Goal: Check status: Check status

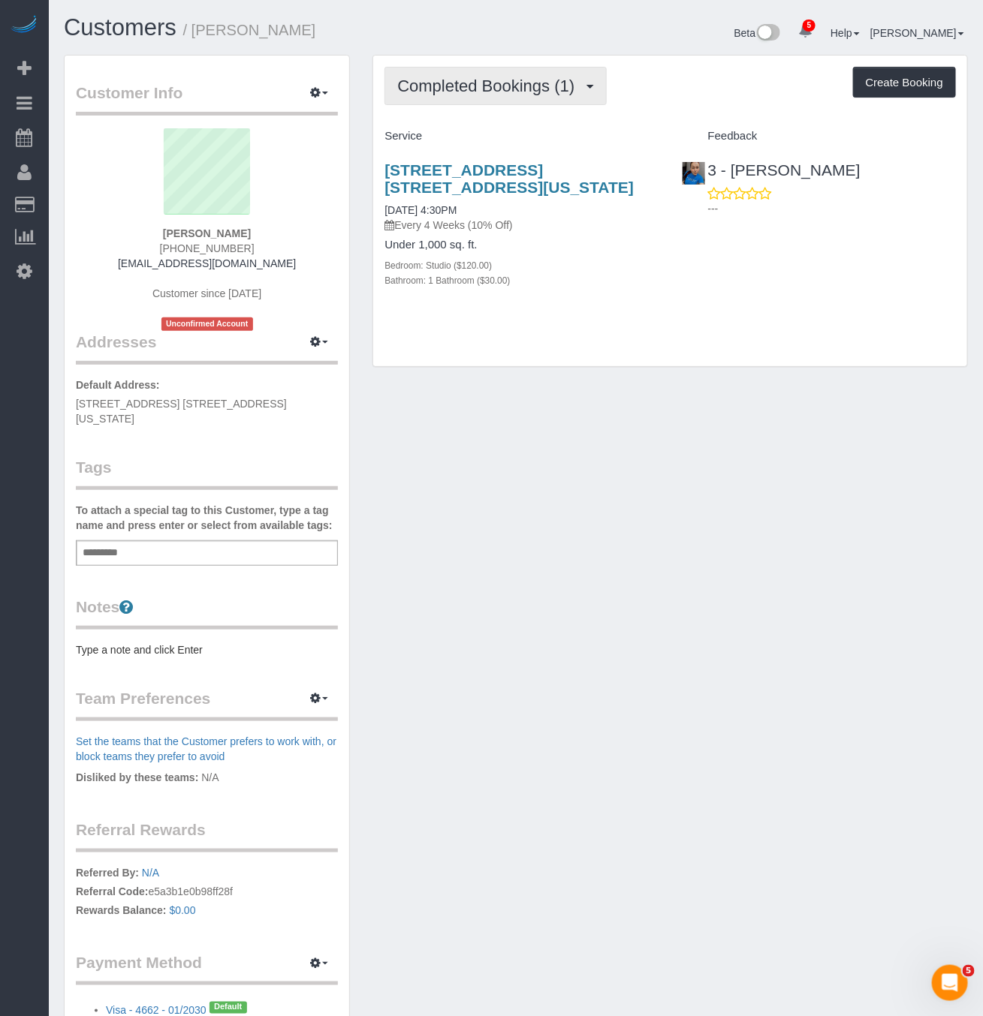
click at [477, 83] on span "Completed Bookings (1)" at bounding box center [489, 86] width 185 height 19
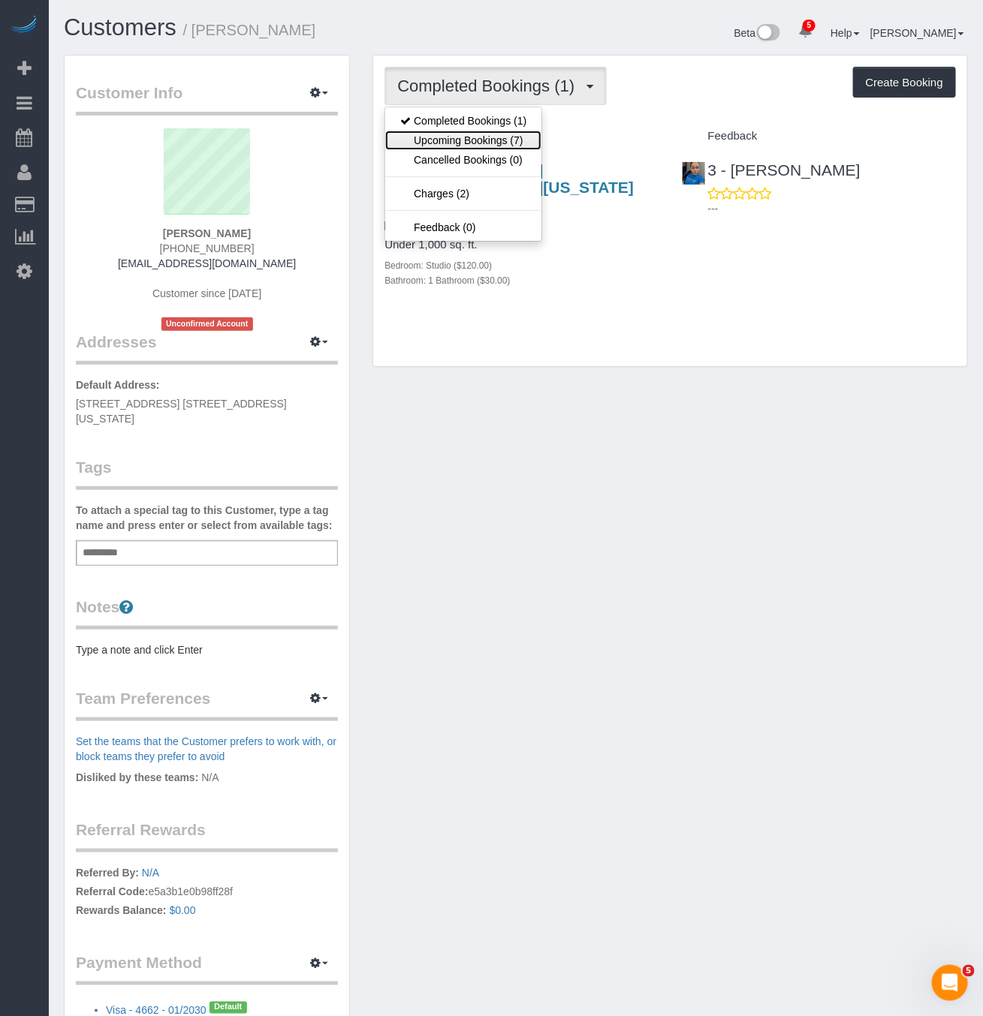
click at [503, 142] on link "Upcoming Bookings (7)" at bounding box center [463, 141] width 156 height 20
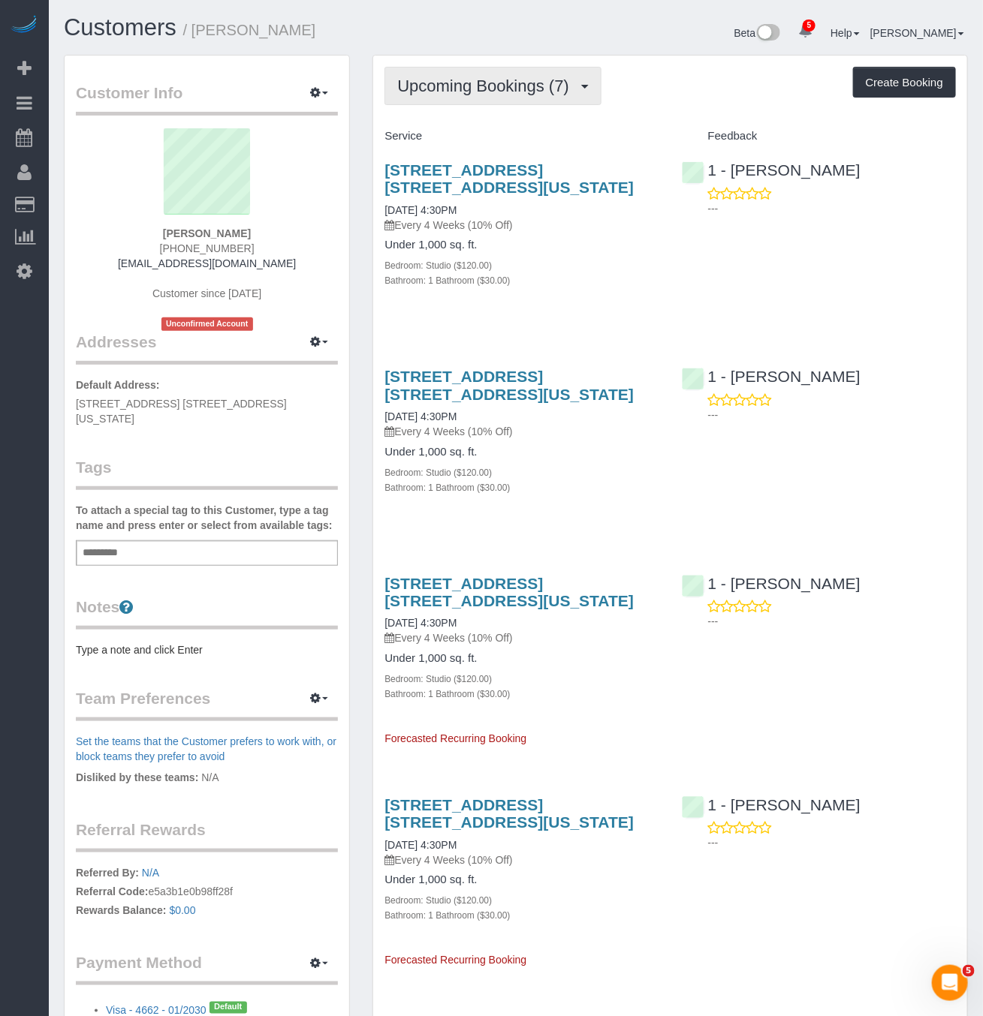
click at [491, 79] on span "Upcoming Bookings (7)" at bounding box center [486, 86] width 179 height 19
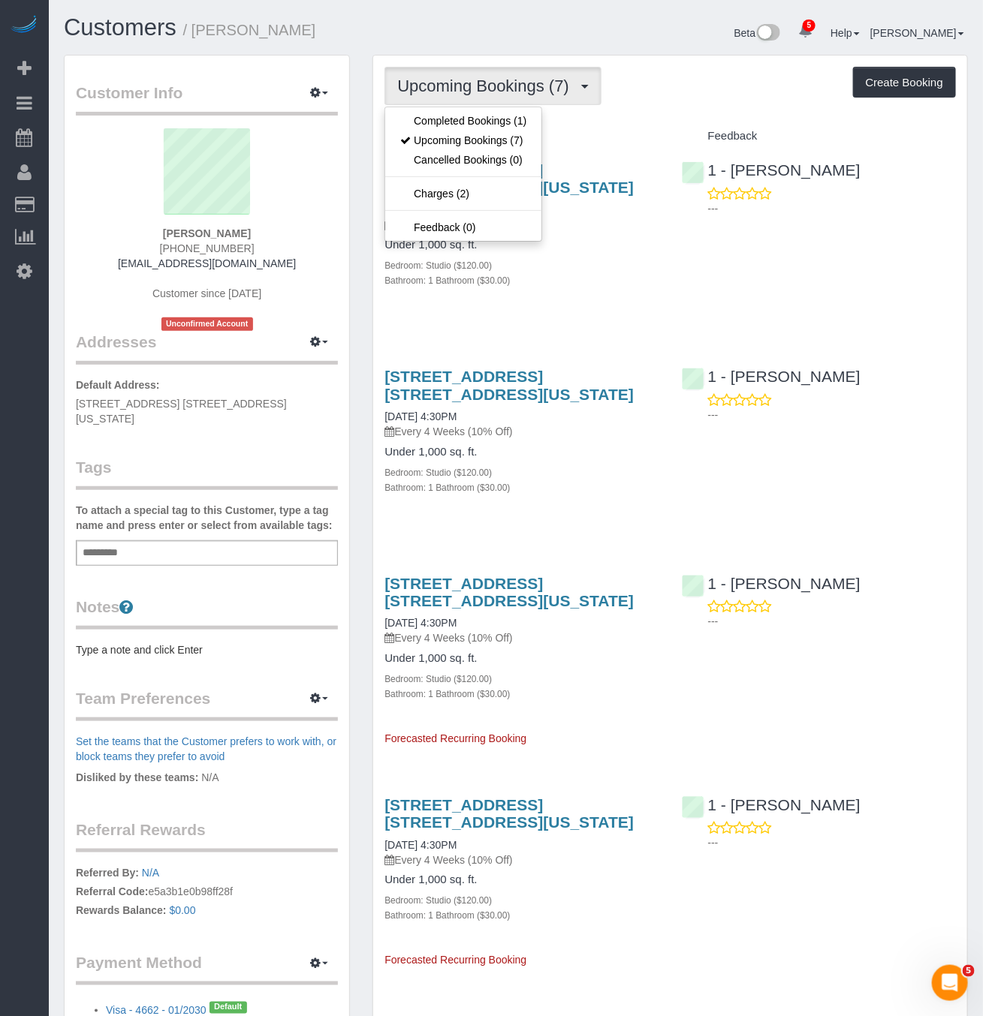
click at [690, 104] on div "Upcoming Bookings (7) Completed Bookings (1) Upcoming Bookings (7) Cancelled Bo…" at bounding box center [669, 86] width 571 height 38
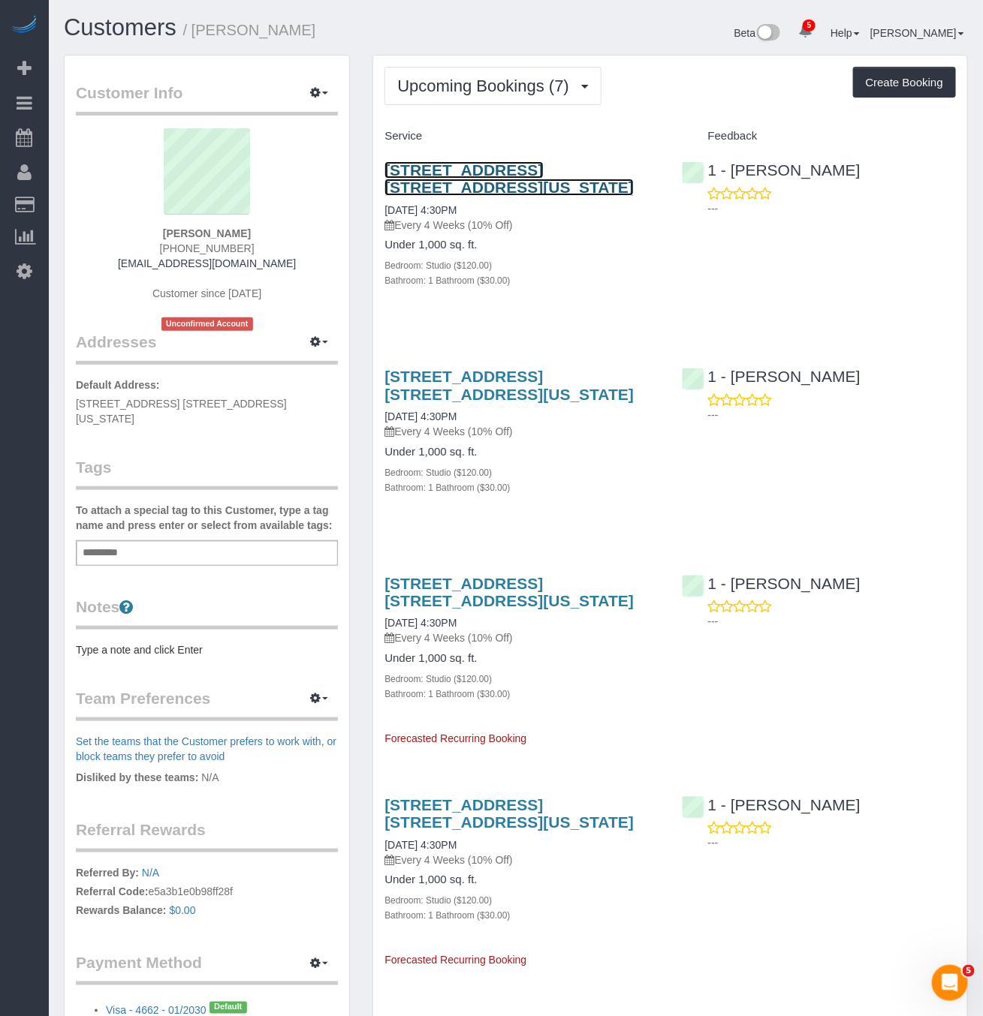
click at [528, 163] on link "[STREET_ADDRESS] [STREET_ADDRESS][US_STATE]" at bounding box center [508, 178] width 249 height 35
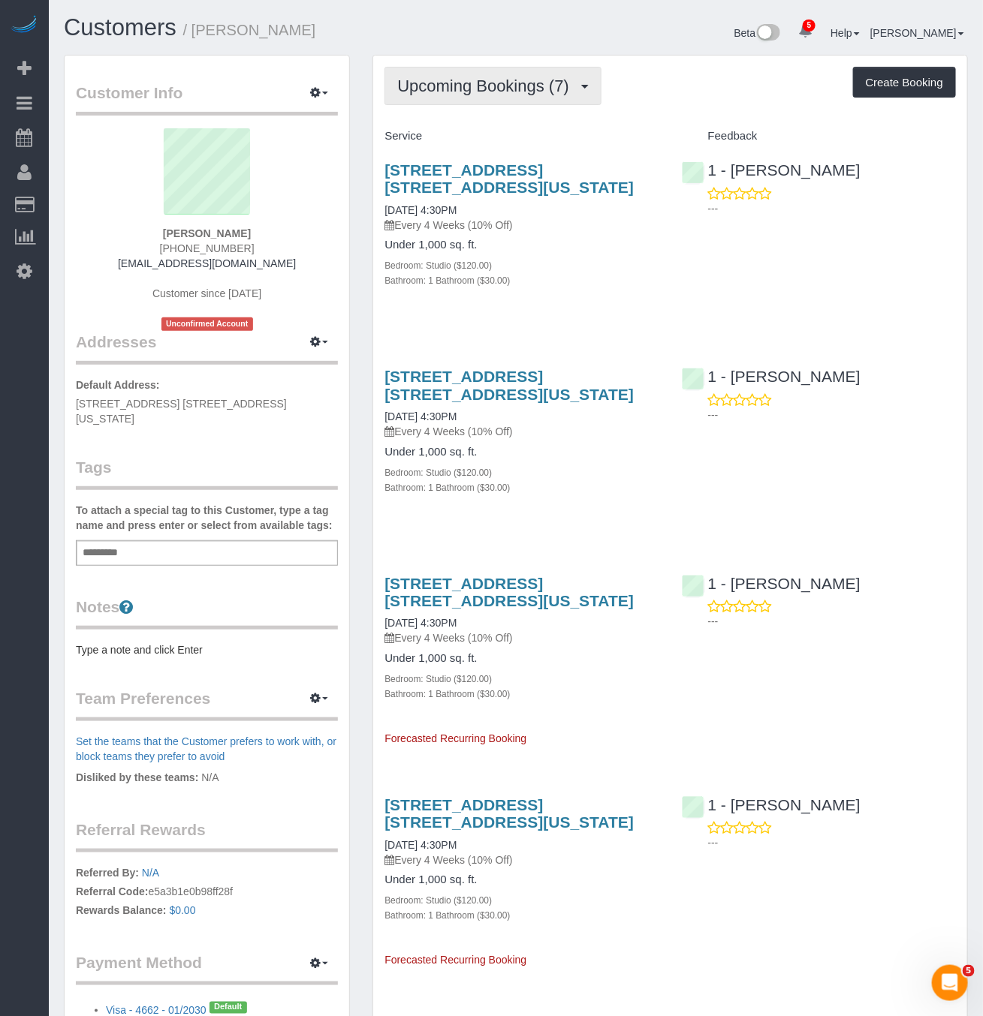
click at [500, 68] on button "Upcoming Bookings (7)" at bounding box center [492, 86] width 217 height 38
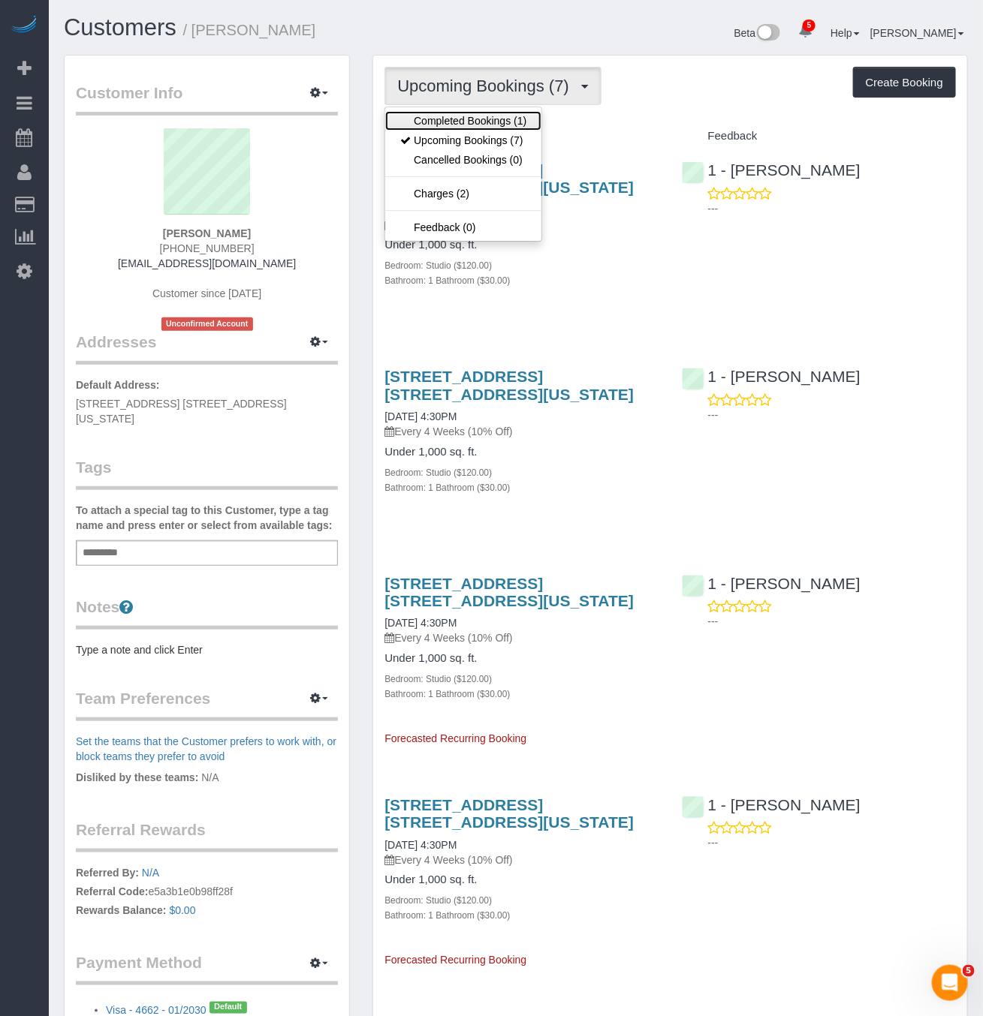
click at [512, 120] on link "Completed Bookings (1)" at bounding box center [463, 121] width 156 height 20
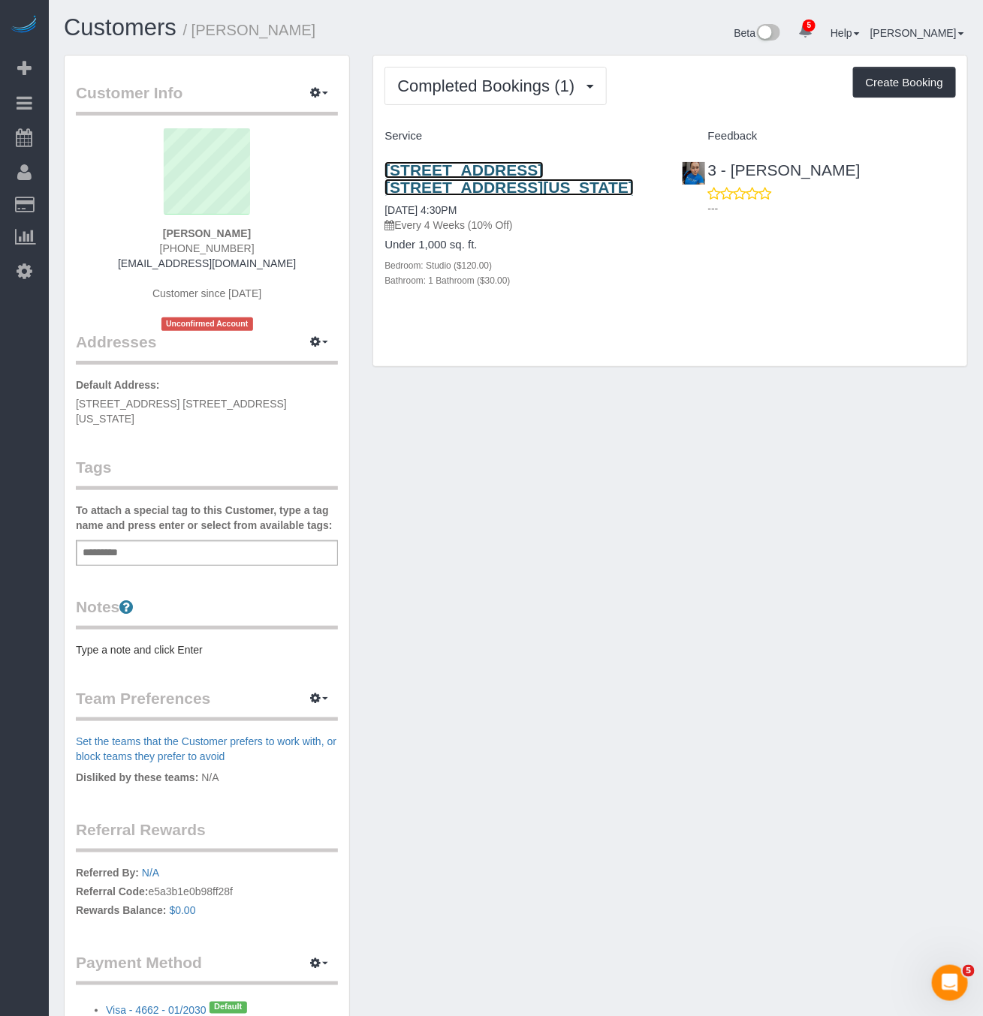
click at [504, 171] on link "[STREET_ADDRESS] [STREET_ADDRESS][US_STATE]" at bounding box center [508, 178] width 249 height 35
click at [480, 44] on div "Customers / Daneeka Cotton" at bounding box center [284, 31] width 463 height 32
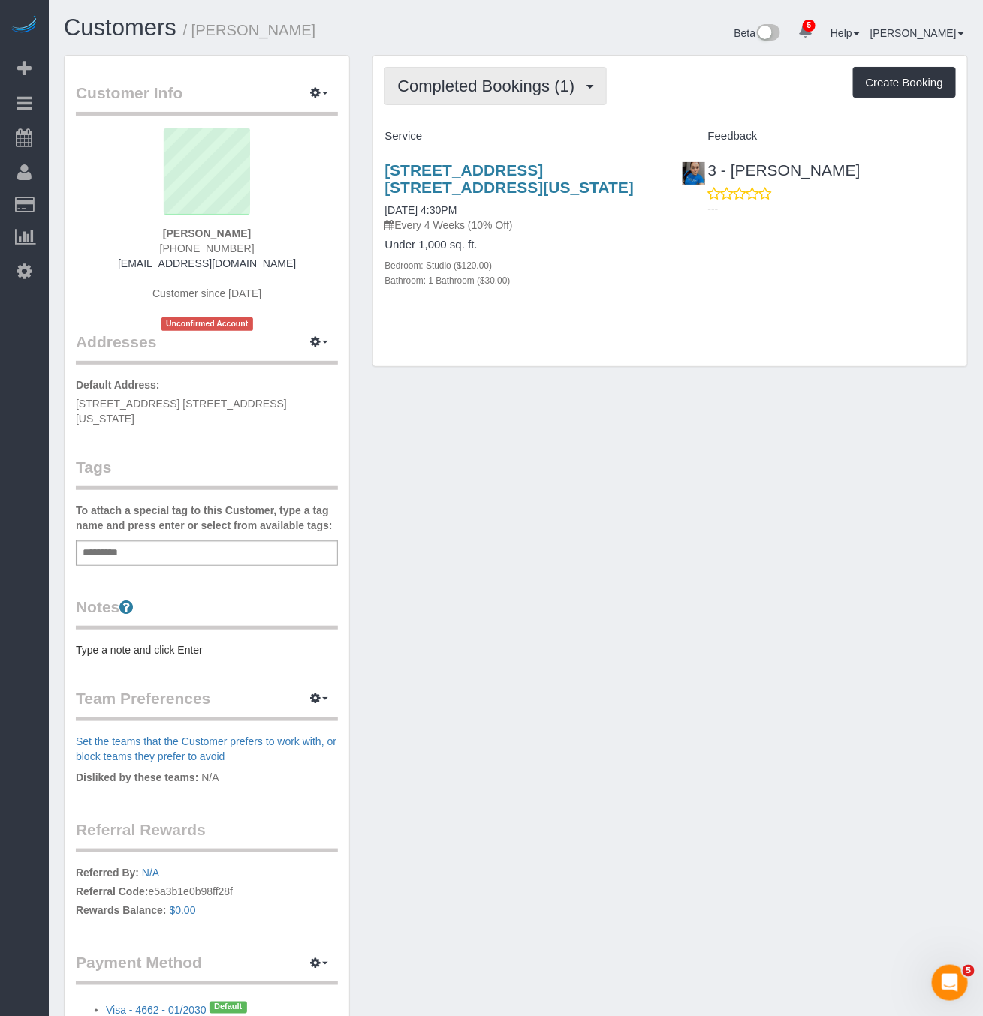
click at [477, 72] on button "Completed Bookings (1)" at bounding box center [495, 86] width 222 height 38
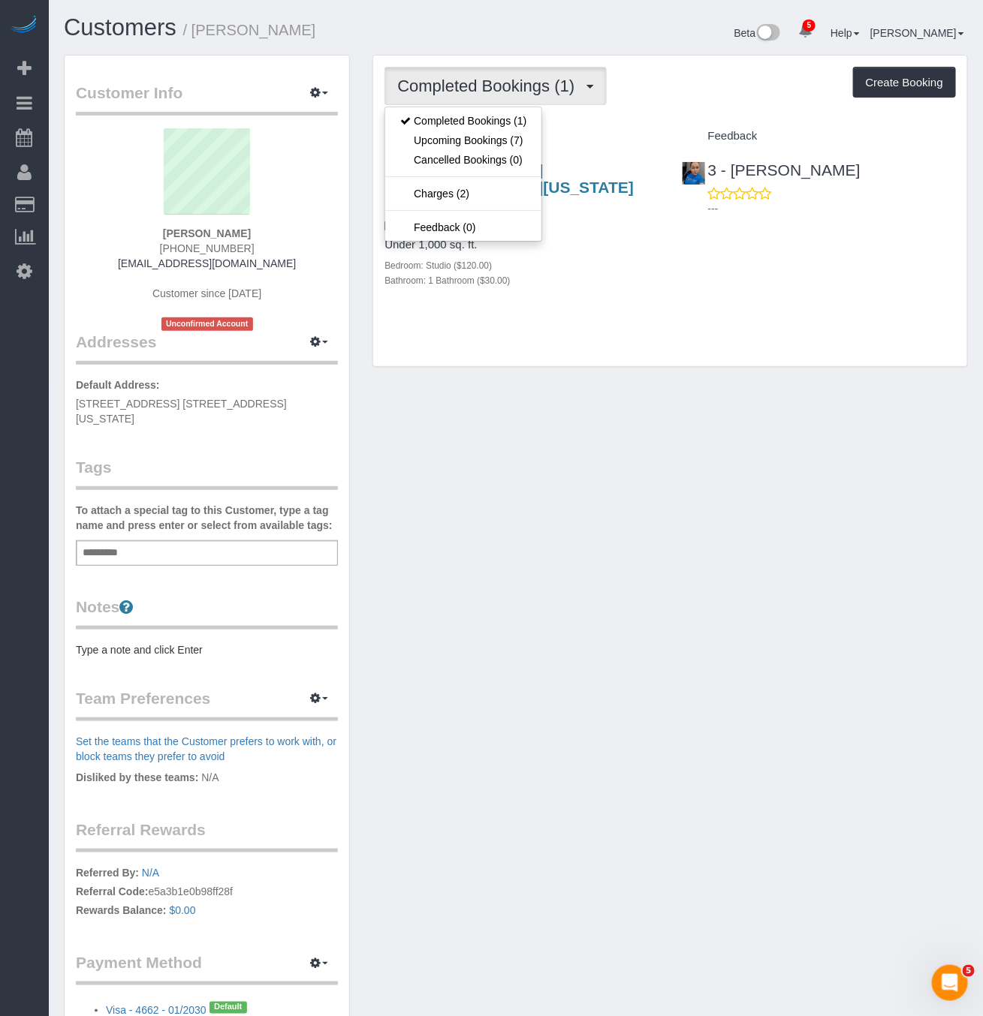
click at [618, 451] on div "Customer Info Edit Contact Info Send Message Email Preferences Special Sales Ta…" at bounding box center [516, 565] width 926 height 1021
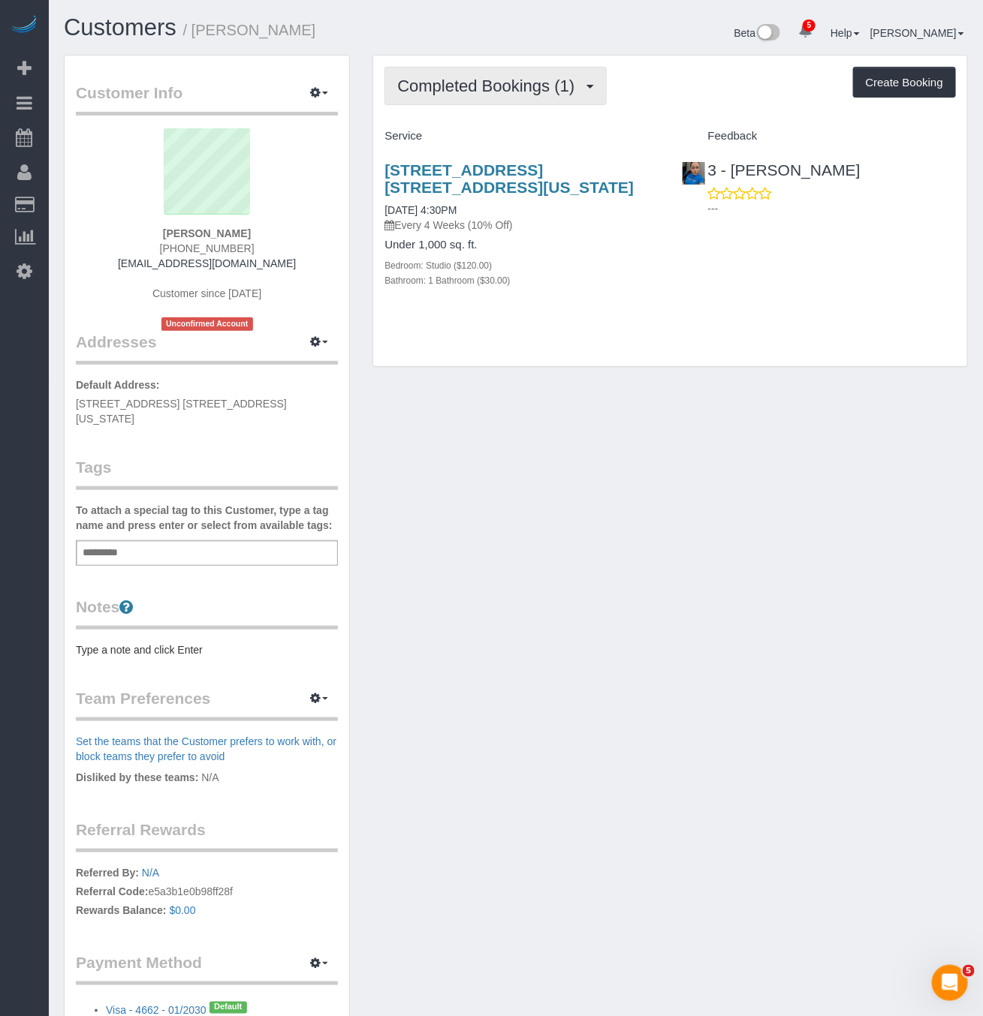
click at [495, 74] on button "Completed Bookings (1)" at bounding box center [495, 86] width 222 height 38
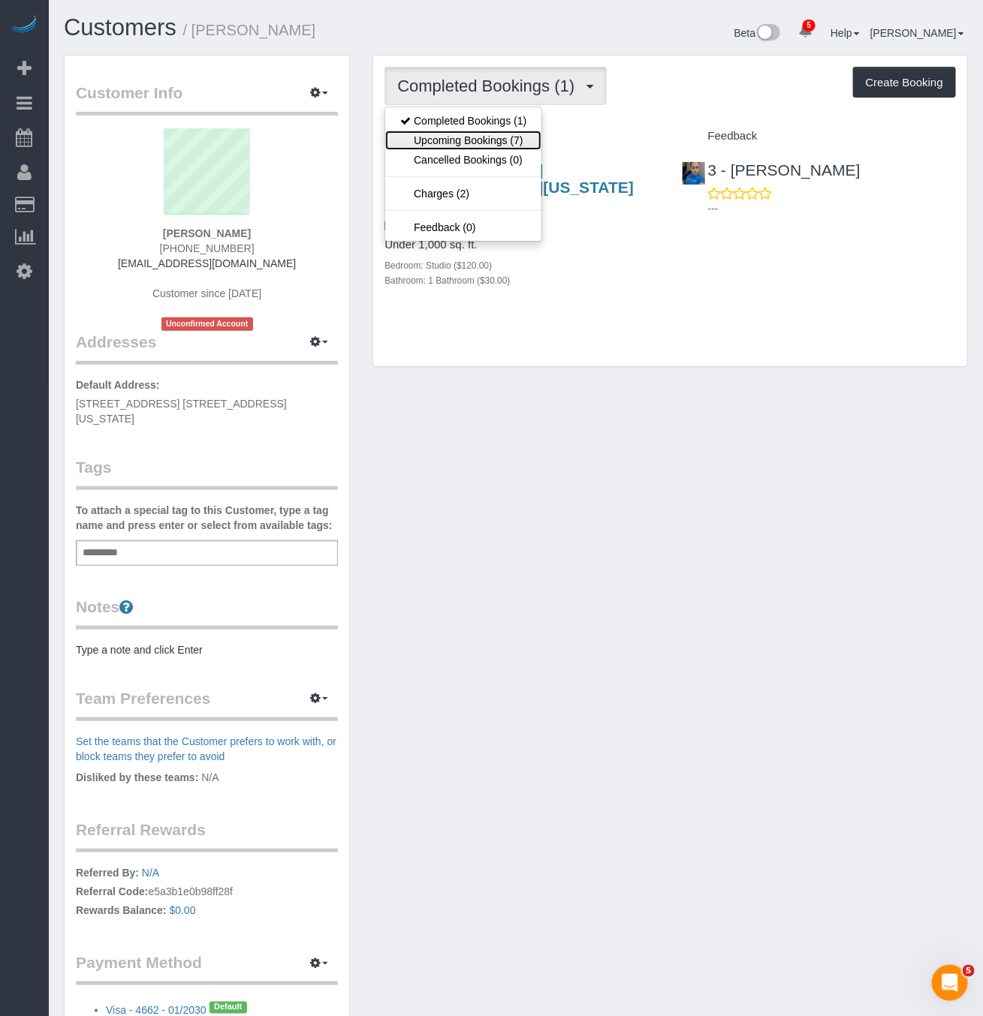
click at [507, 140] on link "Upcoming Bookings (7)" at bounding box center [463, 141] width 156 height 20
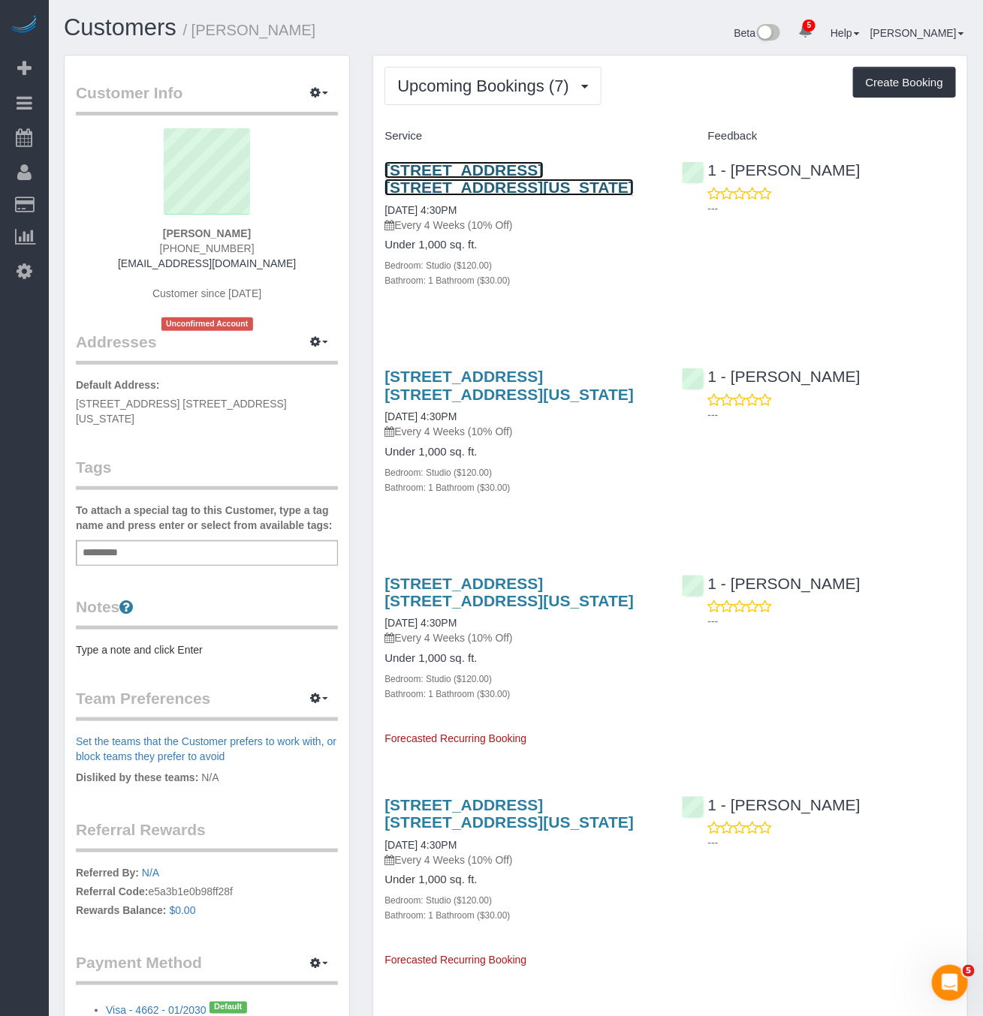
click at [483, 171] on link "[STREET_ADDRESS] [STREET_ADDRESS][US_STATE]" at bounding box center [508, 178] width 249 height 35
click at [477, 180] on link "[STREET_ADDRESS] [STREET_ADDRESS][US_STATE]" at bounding box center [508, 178] width 249 height 35
click at [473, 167] on link "[STREET_ADDRESS] [STREET_ADDRESS][US_STATE]" at bounding box center [508, 178] width 249 height 35
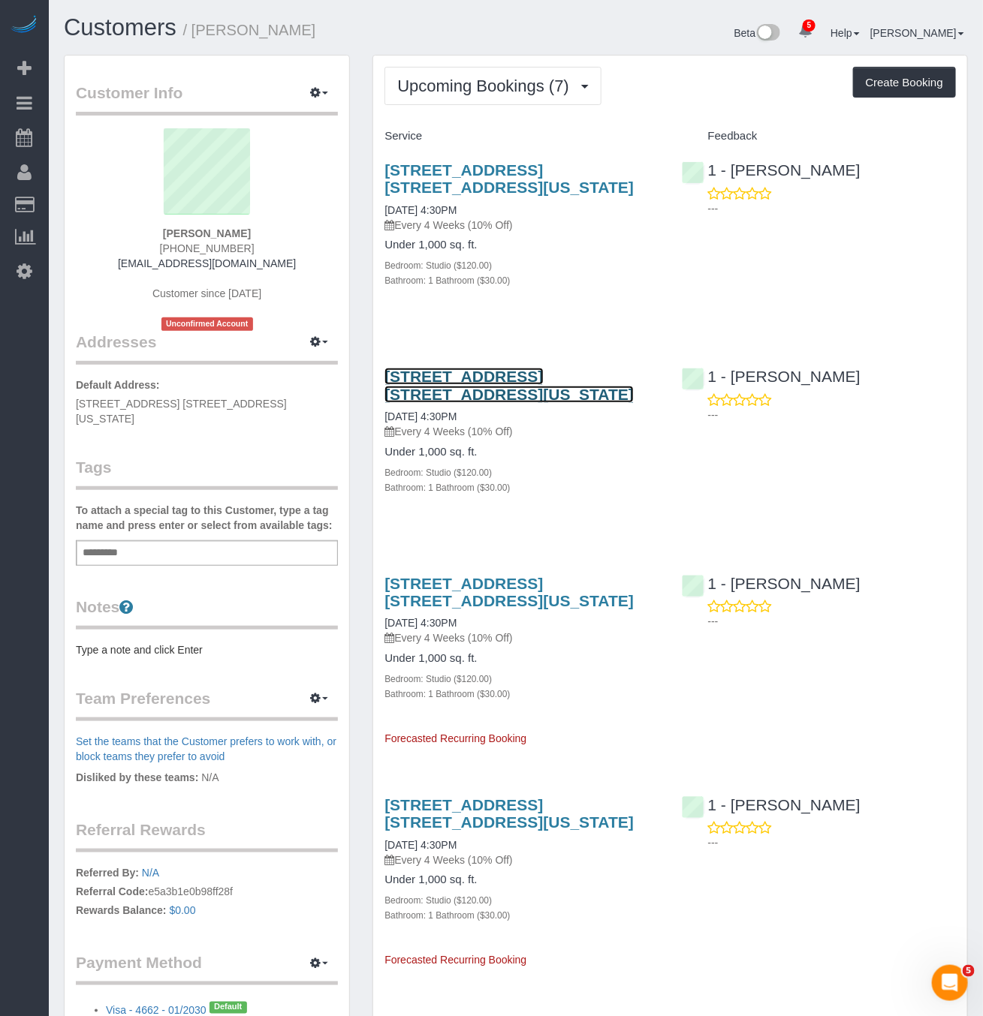
click at [401, 388] on link "[STREET_ADDRESS] [STREET_ADDRESS][US_STATE]" at bounding box center [508, 385] width 249 height 35
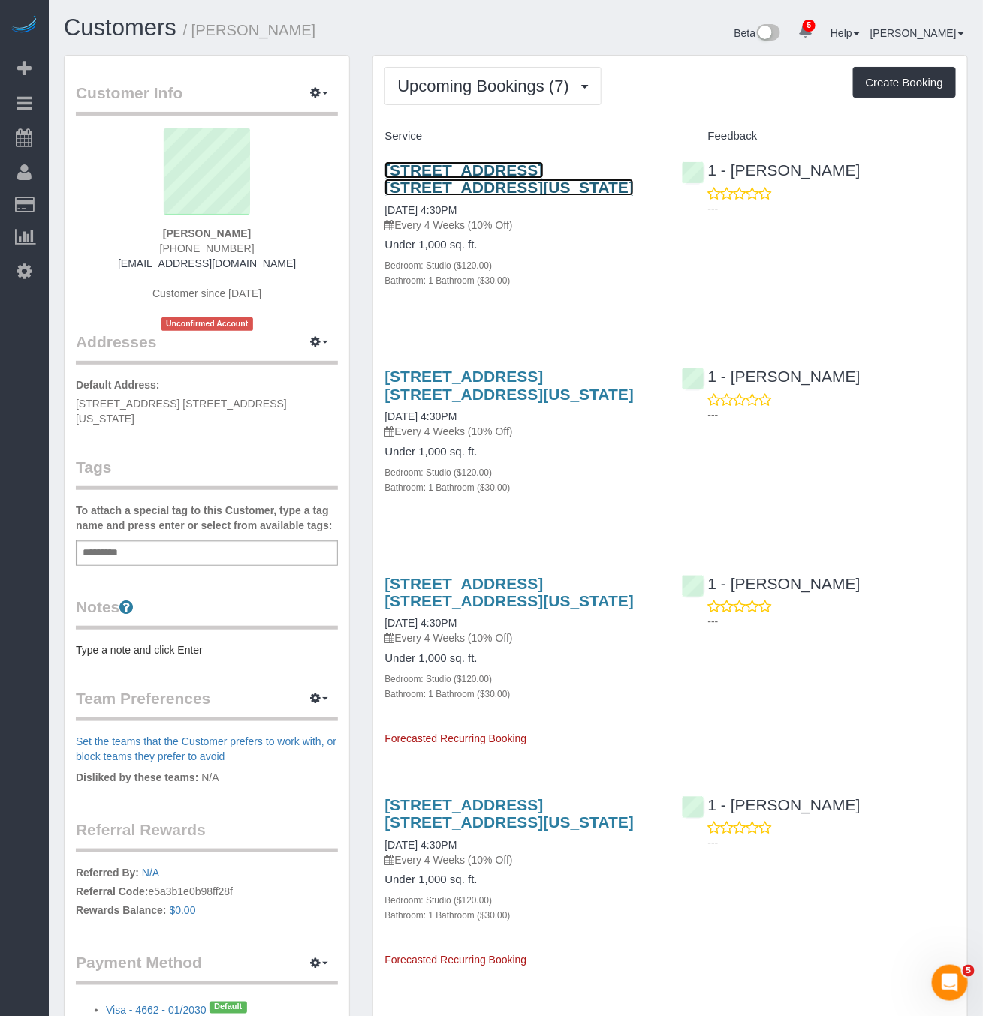
click at [473, 173] on link "[STREET_ADDRESS] [STREET_ADDRESS][US_STATE]" at bounding box center [508, 178] width 249 height 35
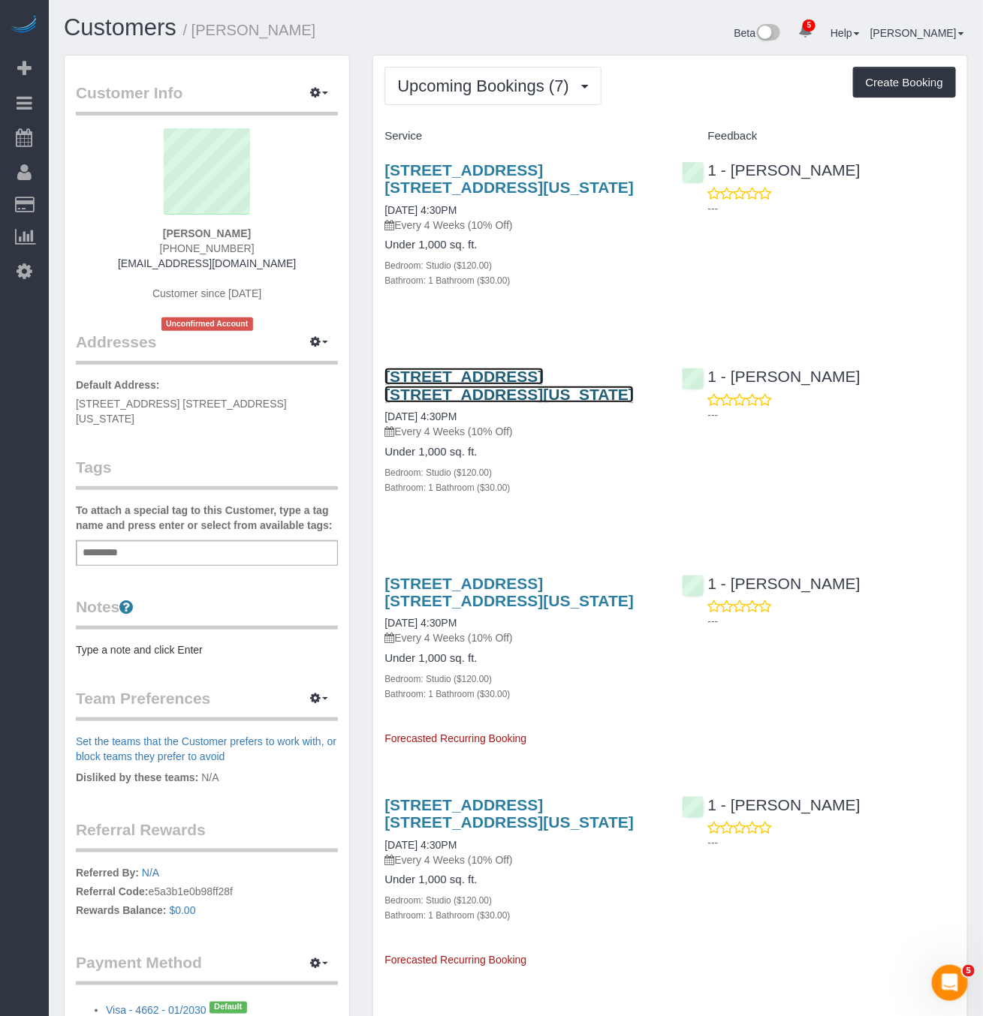
click at [448, 387] on link "[STREET_ADDRESS] [STREET_ADDRESS][US_STATE]" at bounding box center [508, 385] width 249 height 35
